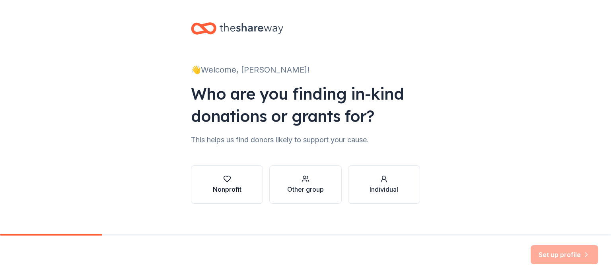
click at [232, 178] on div "button" at bounding box center [227, 179] width 29 height 8
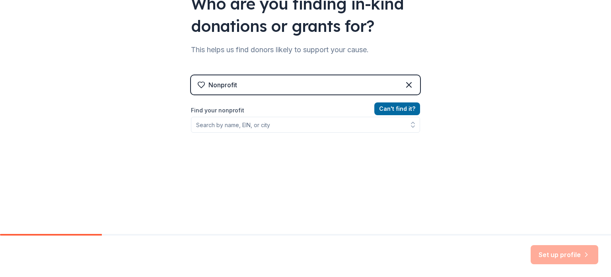
scroll to position [107, 0]
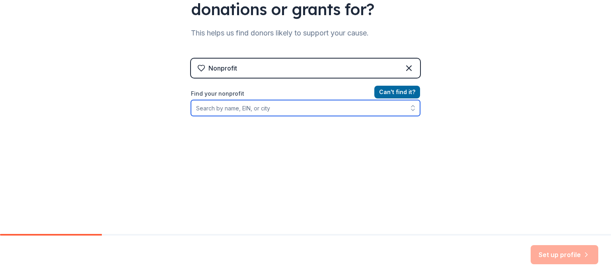
click at [262, 108] on input "Find your nonprofit" at bounding box center [305, 108] width 229 height 16
type input "Discernment Journey Ministries"
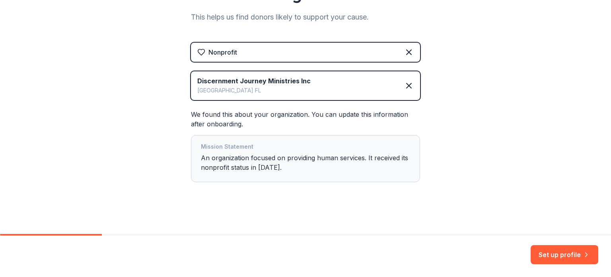
scroll to position [125, 0]
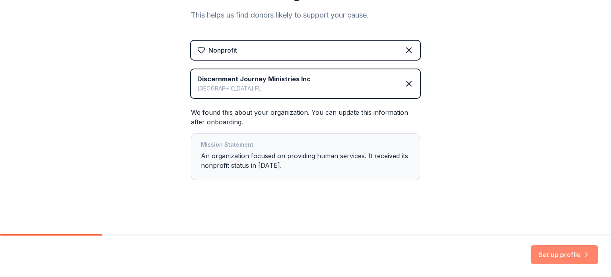
click at [563, 254] on button "Set up profile" at bounding box center [565, 254] width 68 height 19
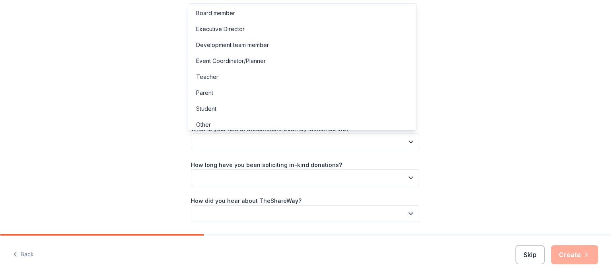
click at [409, 140] on icon "button" at bounding box center [411, 142] width 8 height 8
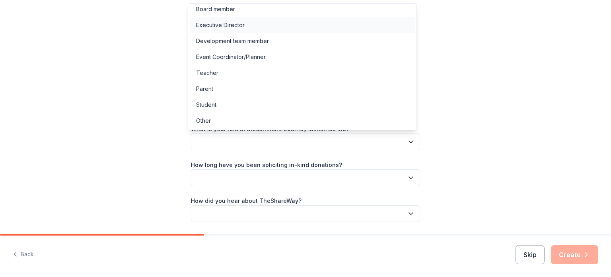
click at [240, 21] on div "Executive Director" at bounding box center [220, 25] width 49 height 10
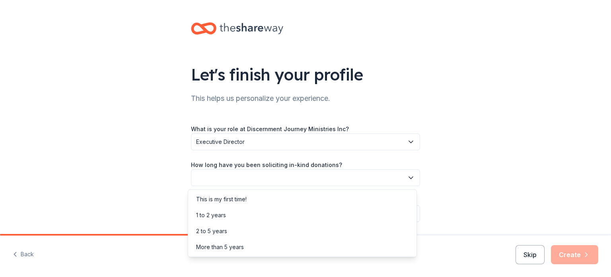
click at [409, 176] on icon "button" at bounding box center [411, 178] width 8 height 8
click at [282, 198] on div "This is my first time!" at bounding box center [302, 199] width 225 height 16
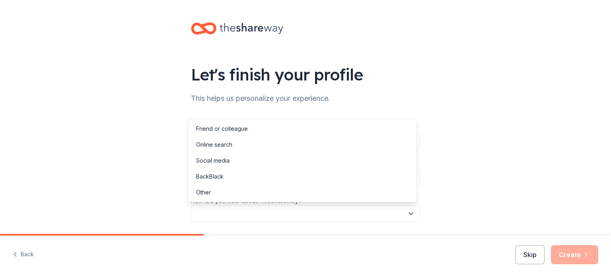
click at [411, 213] on icon "button" at bounding box center [411, 213] width 8 height 8
click at [263, 198] on div "Other" at bounding box center [302, 192] width 225 height 16
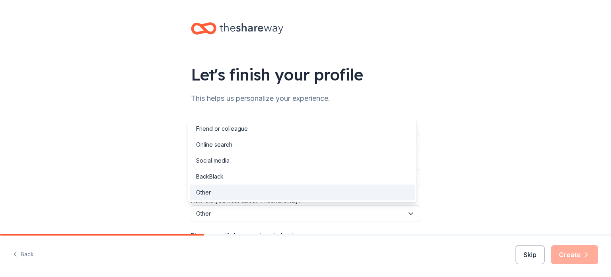
click at [412, 212] on button "Other" at bounding box center [305, 213] width 229 height 17
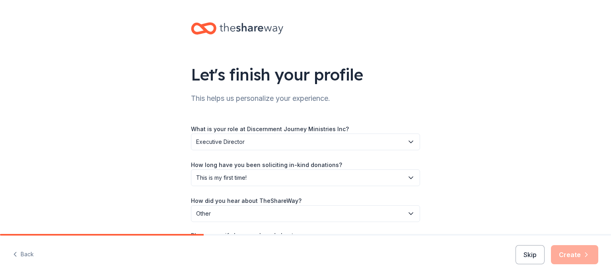
click at [412, 212] on button "Other" at bounding box center [305, 213] width 229 height 17
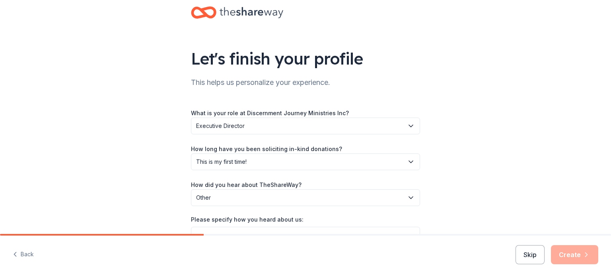
scroll to position [63, 0]
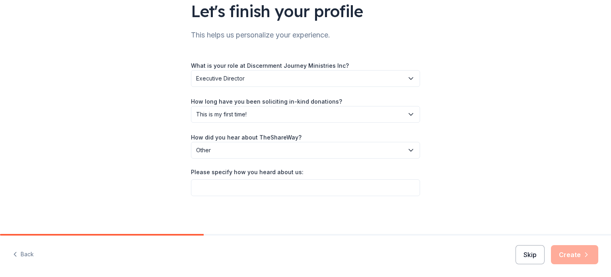
click at [533, 256] on button "Skip" at bounding box center [530, 254] width 29 height 19
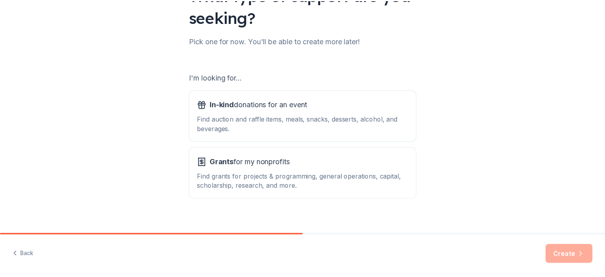
scroll to position [88, 0]
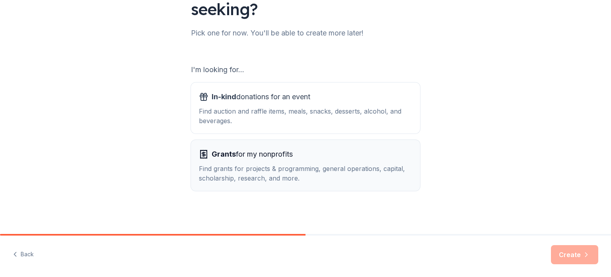
click at [316, 156] on div "Grants for my nonprofits" at bounding box center [305, 154] width 213 height 13
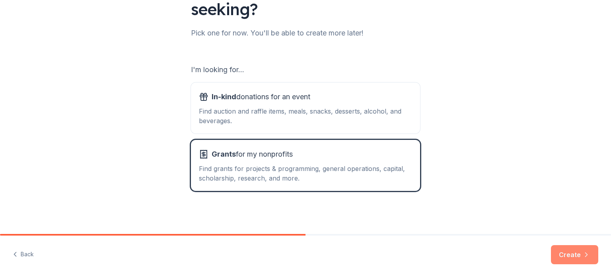
click at [581, 258] on button "Create" at bounding box center [574, 254] width 47 height 19
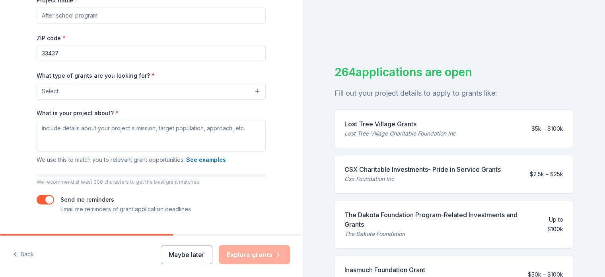
scroll to position [143, 0]
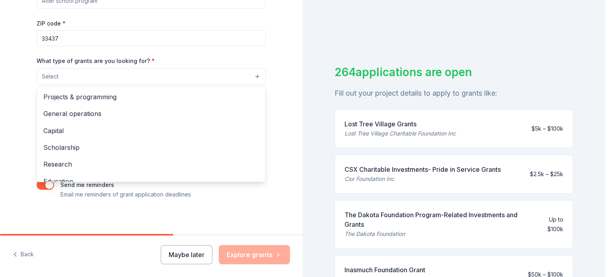
click at [254, 74] on button "Select" at bounding box center [151, 76] width 229 height 17
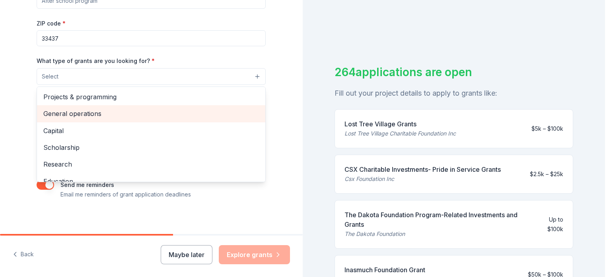
click at [92, 107] on div "General operations" at bounding box center [151, 113] width 229 height 17
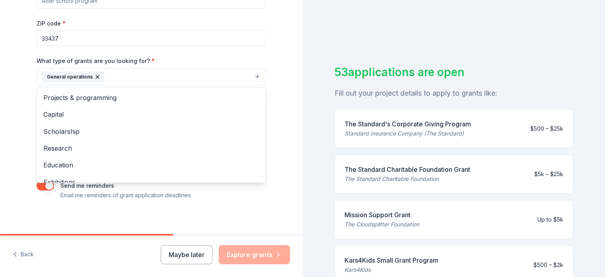
click at [287, 76] on div "Tell us about your project. We'll find grants you can apply for. Project name *…" at bounding box center [151, 47] width 303 height 381
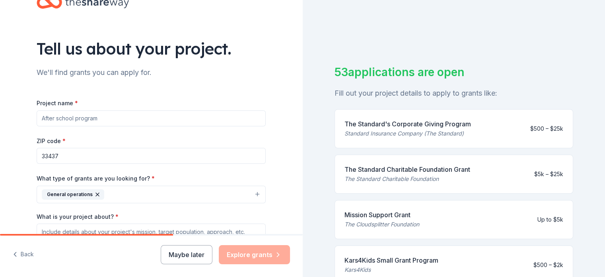
scroll to position [0, 0]
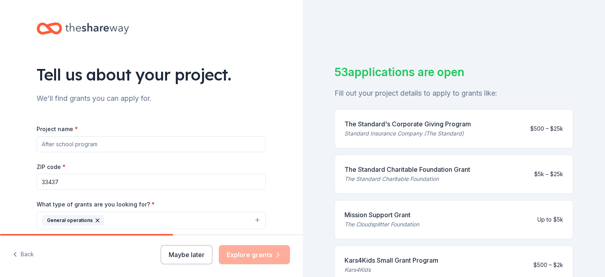
click at [39, 144] on input "Project name *" at bounding box center [151, 144] width 229 height 16
click at [58, 144] on input "Transitiional Housing" at bounding box center [151, 144] width 229 height 16
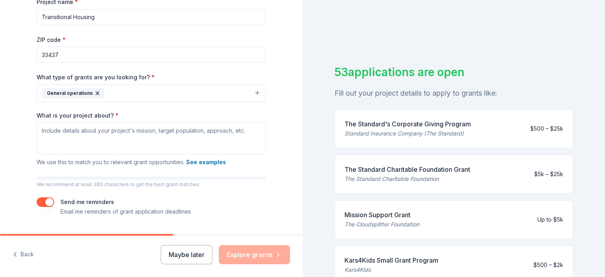
scroll to position [148, 0]
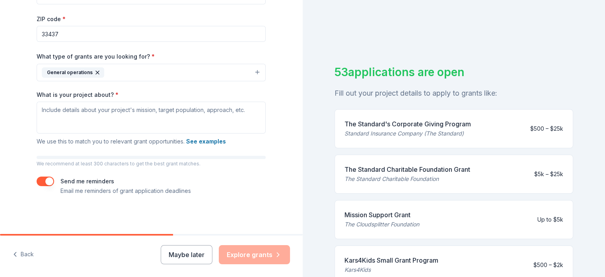
type input "Transitional Housing"
click at [37, 109] on textarea "What is your project about? *" at bounding box center [151, 118] width 229 height 32
paste textarea "Empowering and uplifting women who are survivors of domestic violence, human an…"
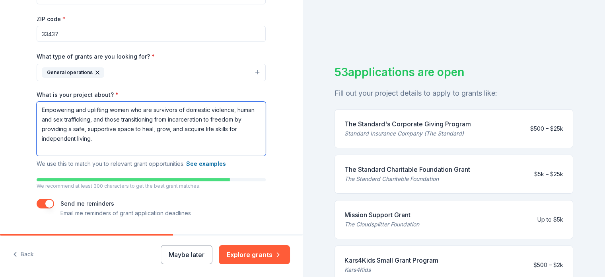
click at [38, 118] on textarea "Empowering and uplifting women who are survivors of domestic violence, human an…" at bounding box center [151, 129] width 229 height 54
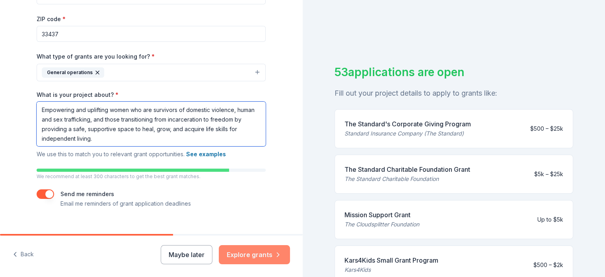
type textarea "Empowering and uplifting women who are survivors of domestic violence, human an…"
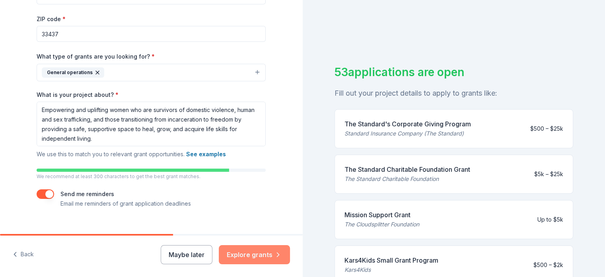
click at [262, 254] on button "Explore grants" at bounding box center [254, 254] width 71 height 19
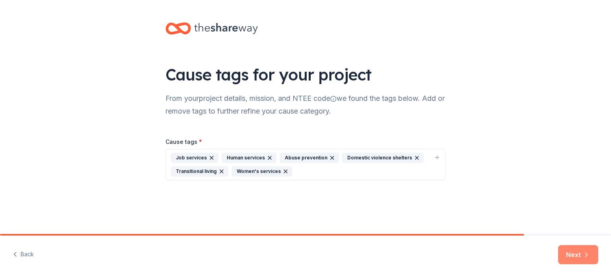
click at [586, 256] on icon "button" at bounding box center [587, 254] width 2 height 4
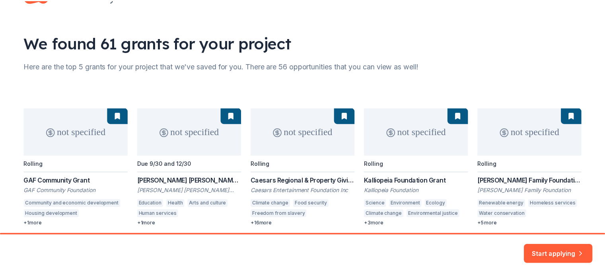
scroll to position [63, 0]
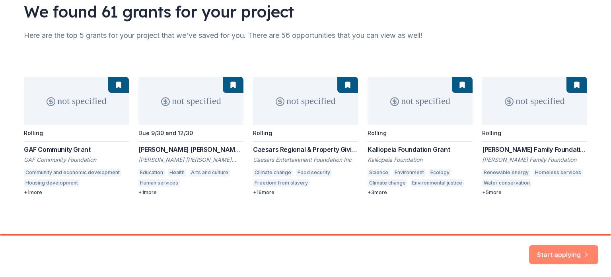
click at [565, 248] on button "Start applying" at bounding box center [563, 249] width 69 height 19
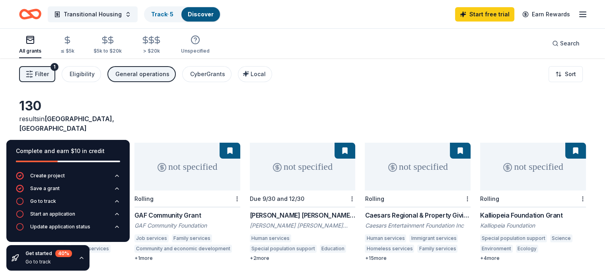
click at [221, 102] on div "130 results in Boynton Beach, FL" at bounding box center [302, 115] width 567 height 35
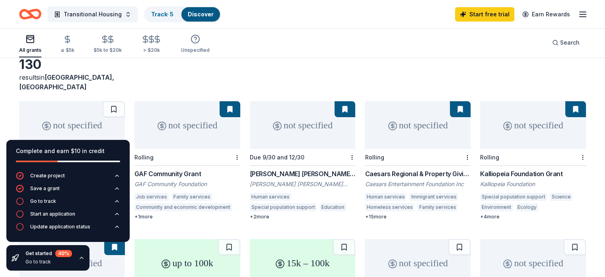
scroll to position [26, 0]
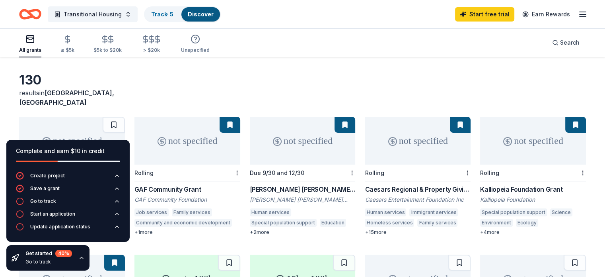
click at [405, 132] on div "not specified" at bounding box center [418, 141] width 106 height 48
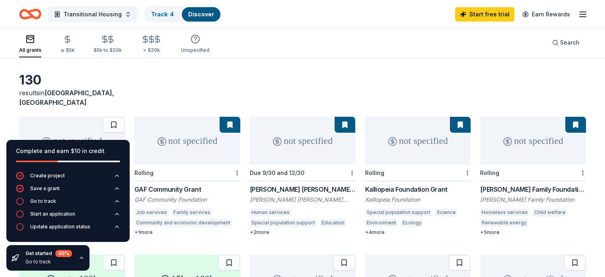
click at [78, 119] on div "not specified" at bounding box center [72, 141] width 106 height 48
click at [178, 132] on div "not specified" at bounding box center [188, 141] width 106 height 48
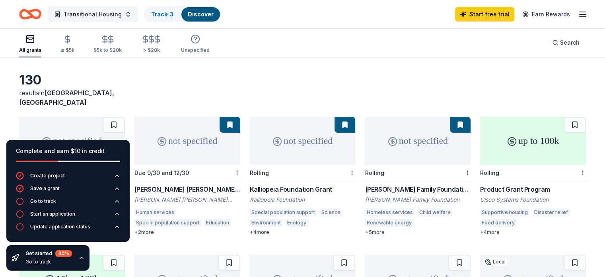
click at [185, 132] on div "not specified" at bounding box center [188, 141] width 106 height 48
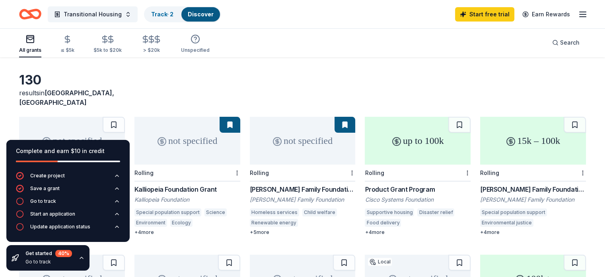
click at [191, 139] on div "not specified" at bounding box center [188, 141] width 106 height 48
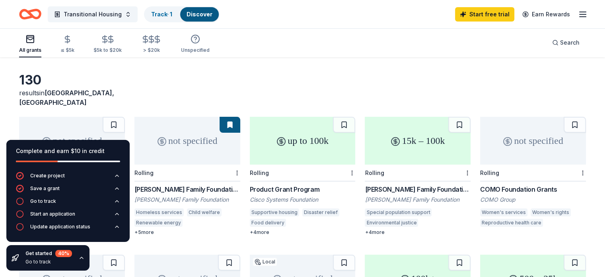
click at [178, 133] on div "not specified" at bounding box center [188, 141] width 106 height 48
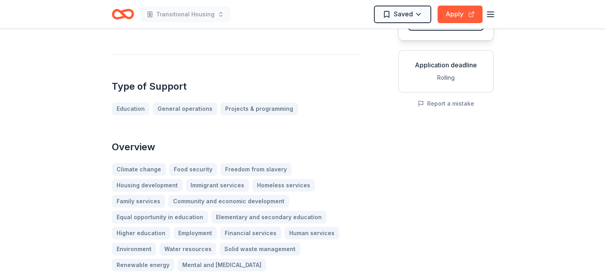
scroll to position [127, 0]
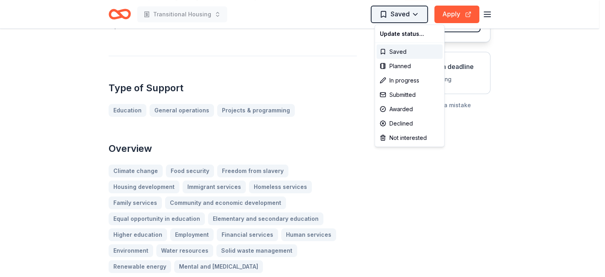
click at [421, 12] on html "Transitional Housing Saved Apply Caesars Regional & Property Giving From Caesar…" at bounding box center [302, 11] width 605 height 277
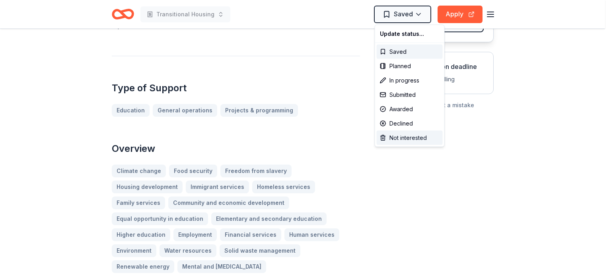
click at [395, 138] on div "Not interested" at bounding box center [410, 138] width 66 height 14
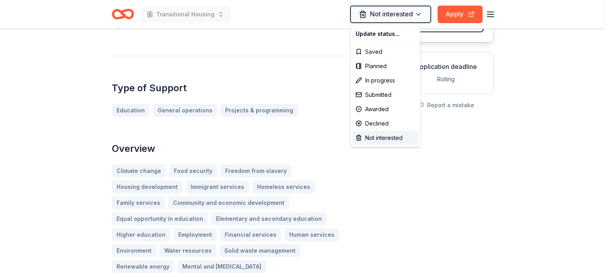
click at [308, 51] on html "Transitional Housing Not interested Apply Caesars Regional & Property Giving Fr…" at bounding box center [305, 11] width 611 height 277
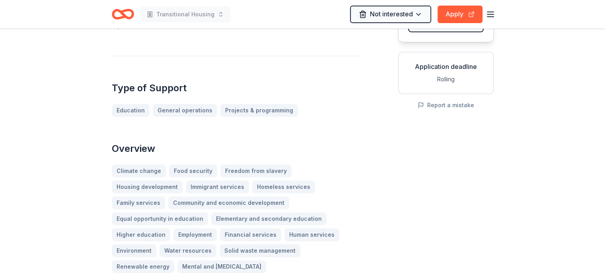
scroll to position [0, 0]
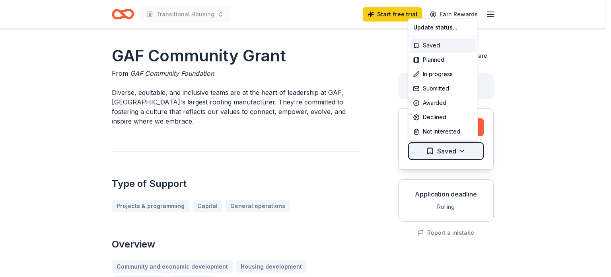
click at [465, 149] on html "Transitional Housing Start free trial Earn Rewards GAF Community Grant From GAF…" at bounding box center [305, 138] width 611 height 277
click at [451, 131] on div "Not interested" at bounding box center [443, 131] width 66 height 14
click at [316, 143] on html "Transitional Housing Start free trial Earn Rewards GAF Community Grant From GAF…" at bounding box center [305, 138] width 611 height 277
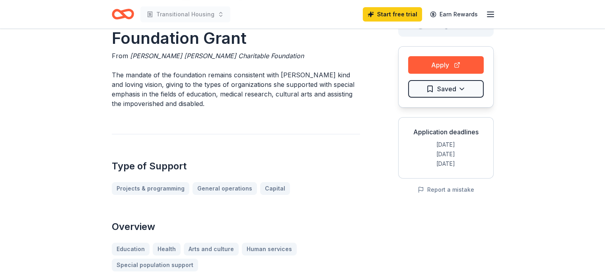
scroll to position [64, 0]
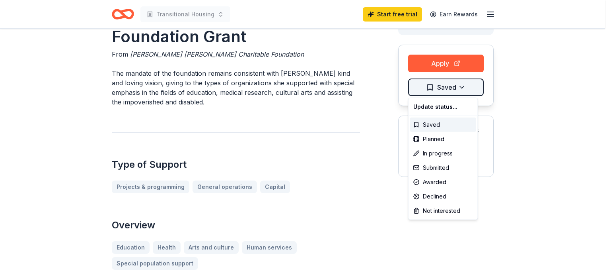
click at [466, 87] on html "Transitional Housing Start free trial Earn Rewards [PERSON_NAME] [PERSON_NAME] …" at bounding box center [305, 74] width 611 height 277
click at [437, 210] on div "Not interested" at bounding box center [443, 210] width 66 height 14
click at [460, 60] on html "Transitional Housing Start free trial Earn Rewards Grace Helen Spearman Charita…" at bounding box center [305, 74] width 611 height 277
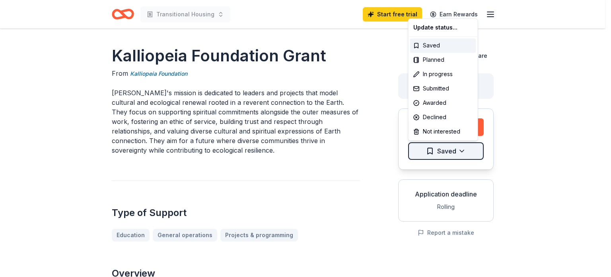
click at [463, 148] on html "Transitional Housing Start free trial Earn Rewards Kalliopeia Foundation Grant …" at bounding box center [305, 138] width 611 height 277
click at [451, 127] on div "Not interested" at bounding box center [443, 131] width 66 height 14
